Goal: Task Accomplishment & Management: Complete application form

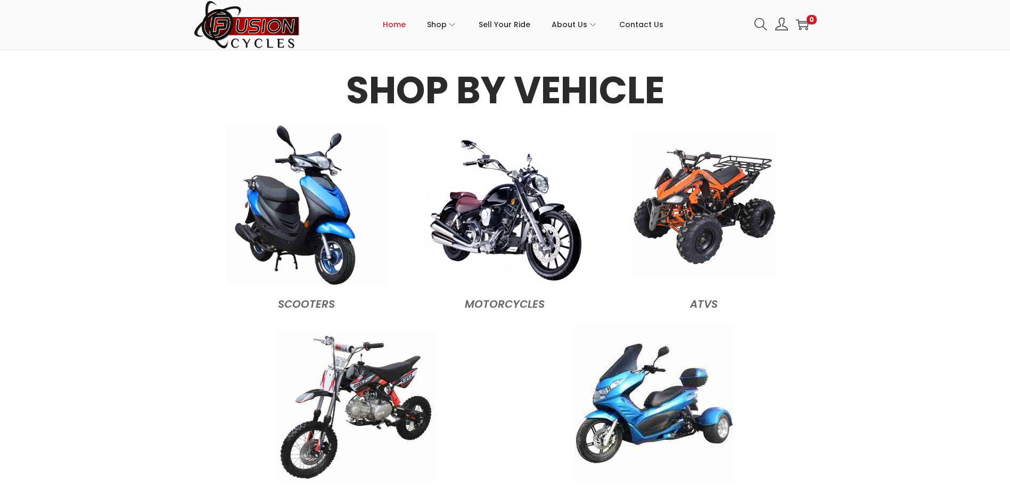
scroll to position [1011, 0]
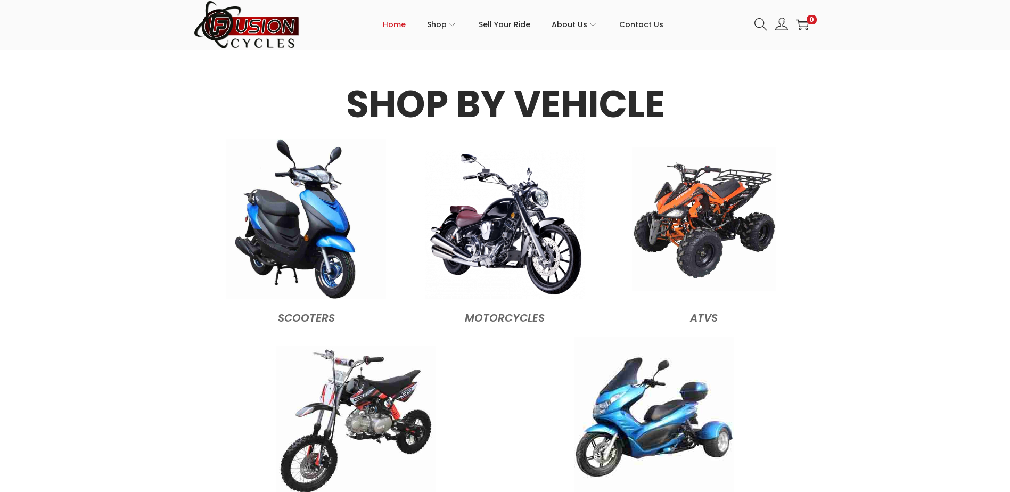
click at [687, 244] on img at bounding box center [704, 219] width 144 height 144
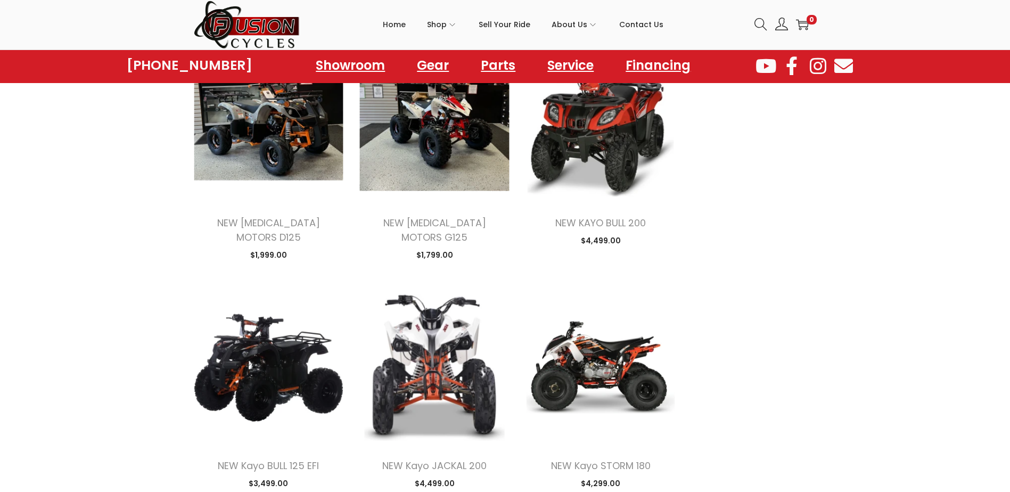
scroll to position [586, 0]
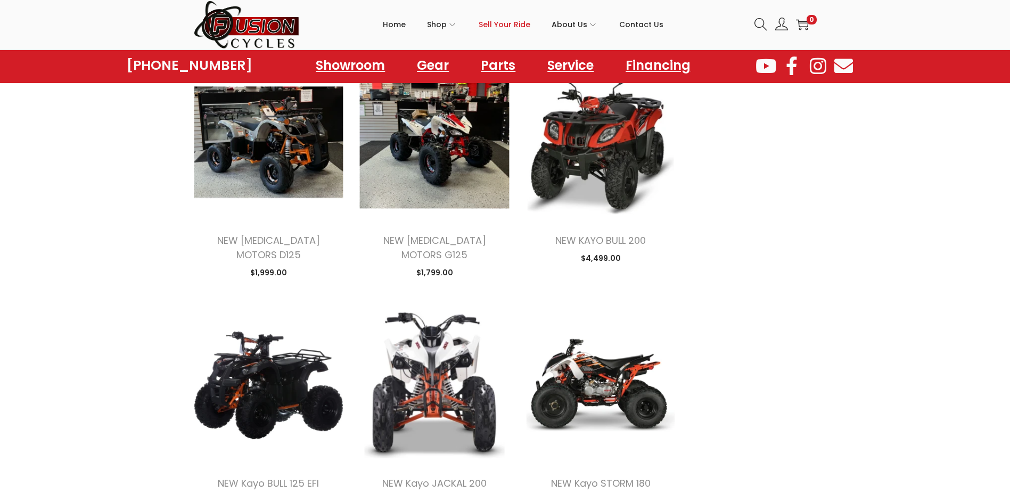
click at [505, 27] on span "Sell Your Ride" at bounding box center [505, 24] width 52 height 27
